Goal: Navigation & Orientation: Find specific page/section

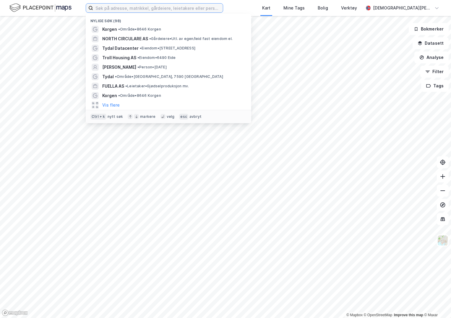
click at [125, 10] on input at bounding box center [158, 8] width 130 height 9
